Goal: Find specific page/section: Find specific page/section

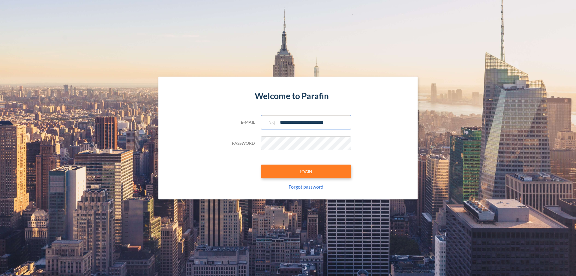
type input "**********"
click at [306, 171] on button "LOGIN" at bounding box center [306, 171] width 90 height 14
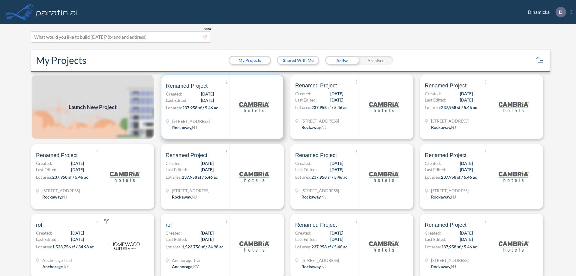
scroll to position [1, 0]
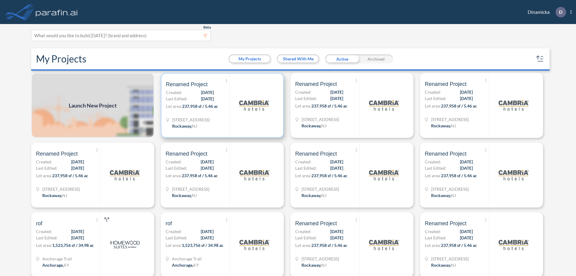
click at [221, 105] on p "Lot area: 237,958 sf / 5.46 ac" at bounding box center [198, 107] width 64 height 9
